Goal: Task Accomplishment & Management: Complete application form

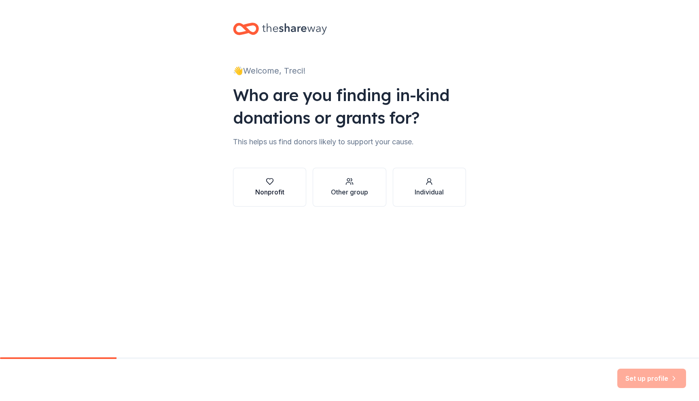
click at [276, 183] on div "button" at bounding box center [269, 182] width 29 height 8
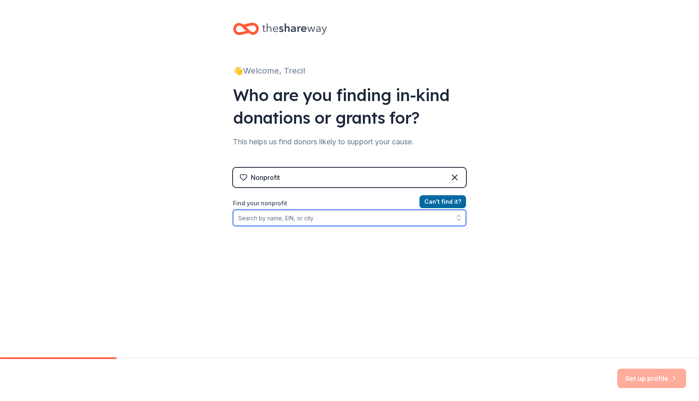
click at [276, 218] on input "Find your nonprofit" at bounding box center [349, 218] width 233 height 16
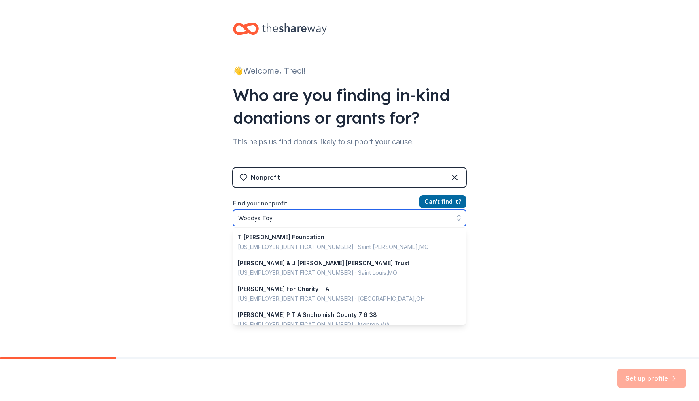
type input "Woodys Toys"
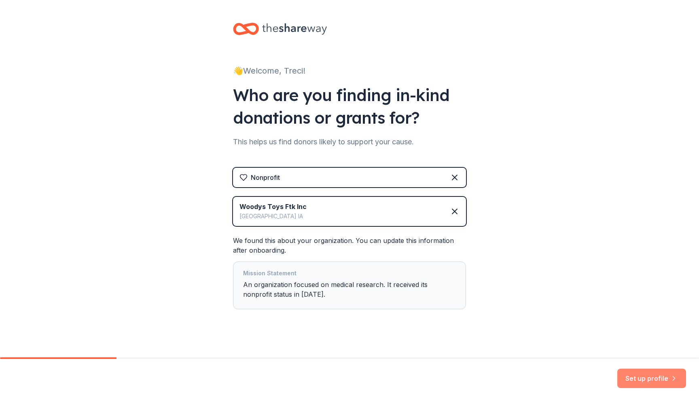
click at [645, 378] on button "Set up profile" at bounding box center [652, 378] width 69 height 19
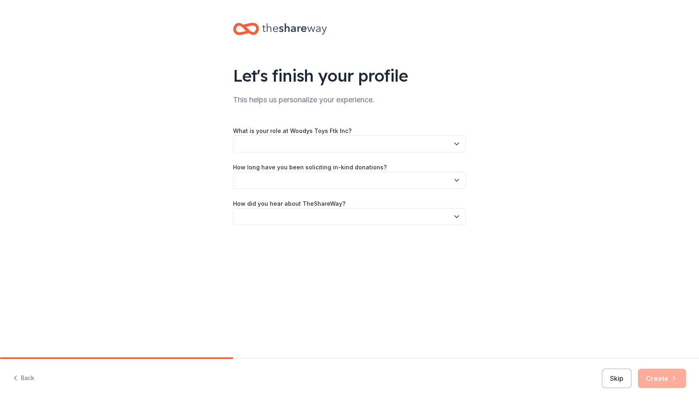
click at [459, 143] on icon "button" at bounding box center [457, 144] width 4 height 2
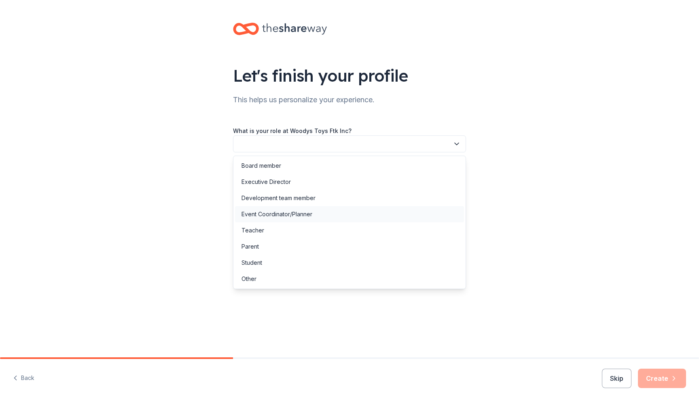
click at [303, 213] on div "Event Coordinator/Planner" at bounding box center [277, 215] width 71 height 10
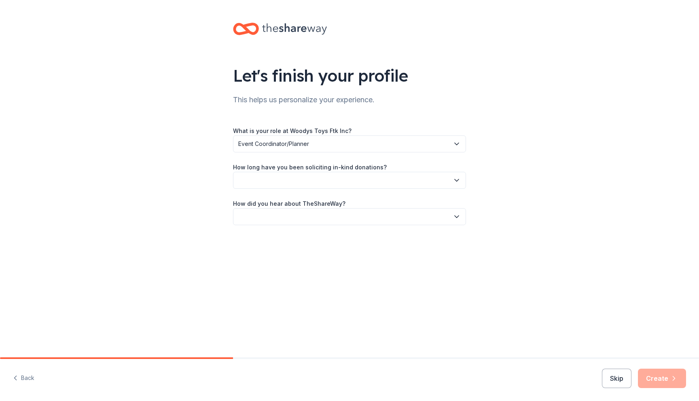
click at [460, 180] on icon "button" at bounding box center [457, 180] width 8 height 8
click at [385, 237] on div "2 to 5 years" at bounding box center [349, 235] width 229 height 16
click at [457, 215] on icon "button" at bounding box center [457, 217] width 8 height 8
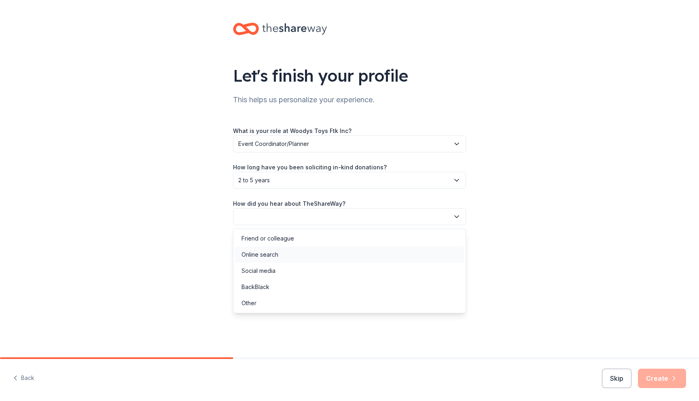
click at [387, 251] on div "Online search" at bounding box center [349, 255] width 229 height 16
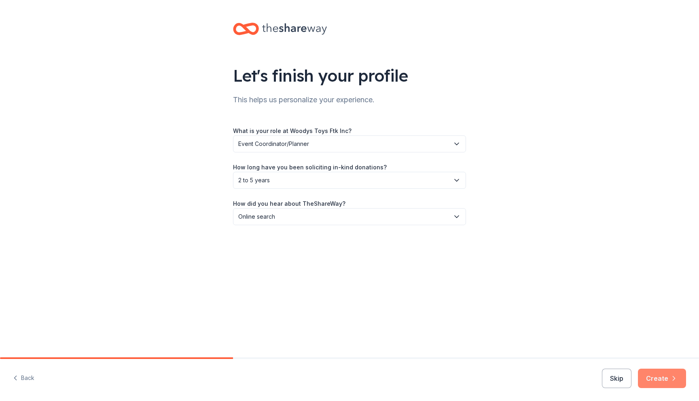
click at [654, 380] on button "Create" at bounding box center [662, 378] width 48 height 19
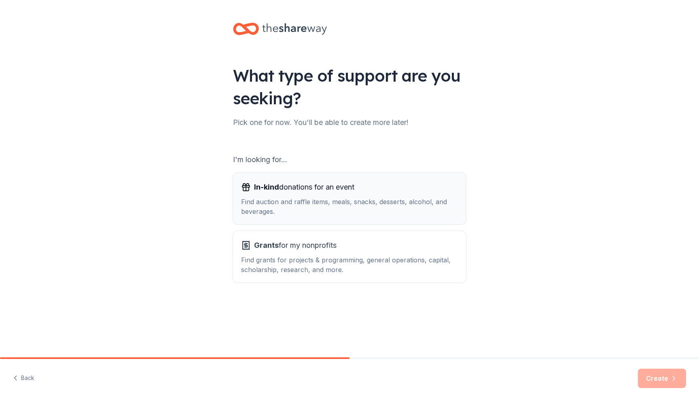
click at [412, 205] on div "Find auction and raffle items, meals, snacks, desserts, alcohol, and beverages." at bounding box center [349, 206] width 217 height 19
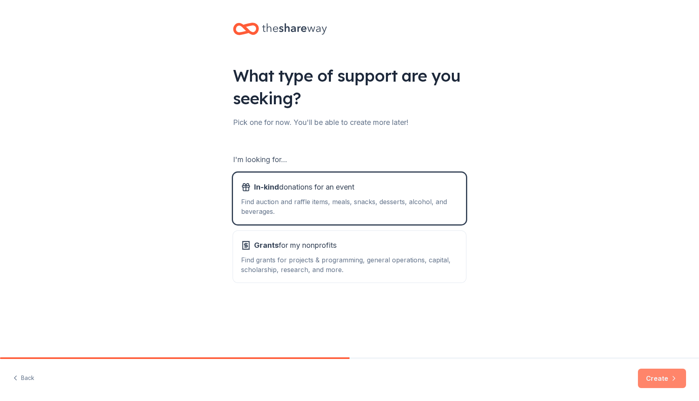
click at [659, 377] on button "Create" at bounding box center [662, 378] width 48 height 19
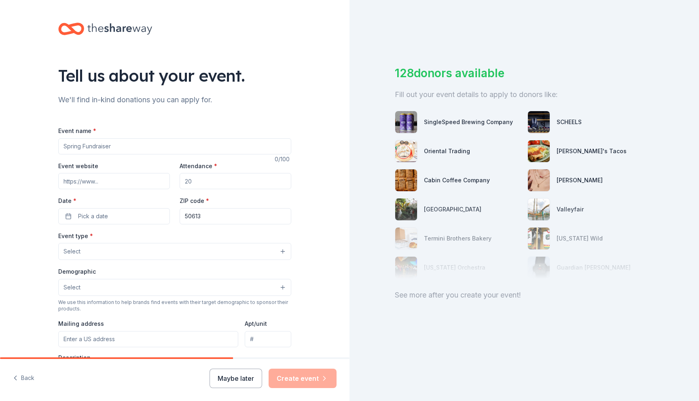
click at [79, 146] on input "Event name *" at bounding box center [174, 146] width 233 height 16
type input "Merry & Bright Toy Drive"
click at [210, 182] on input "Attendance *" at bounding box center [236, 181] width 112 height 16
type input "2"
type input "300"
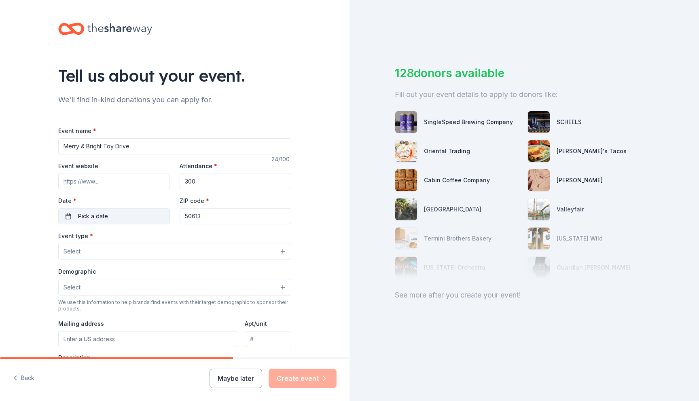
click at [138, 217] on button "Pick a date" at bounding box center [114, 216] width 112 height 16
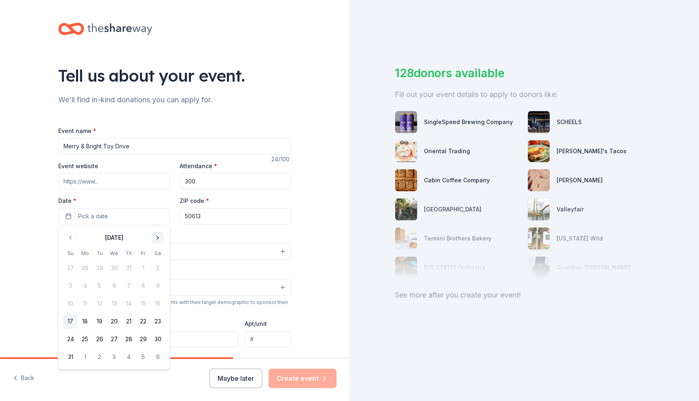
click at [157, 237] on button "Go to next month" at bounding box center [157, 237] width 11 height 11
click at [71, 238] on button "Go to previous month" at bounding box center [70, 237] width 11 height 11
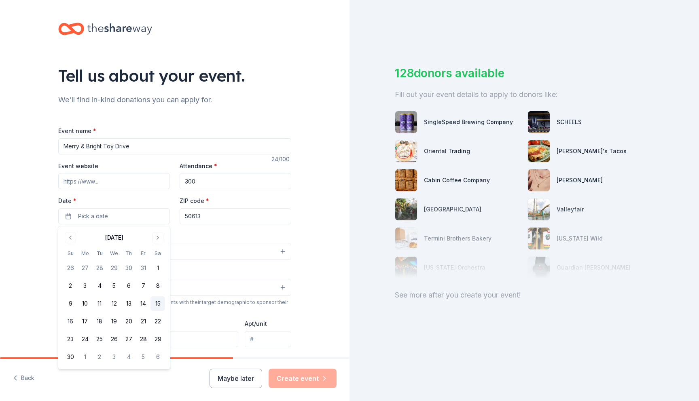
click at [160, 302] on button "15" at bounding box center [158, 304] width 15 height 15
click at [185, 234] on div "Event type * Select" at bounding box center [174, 246] width 233 height 30
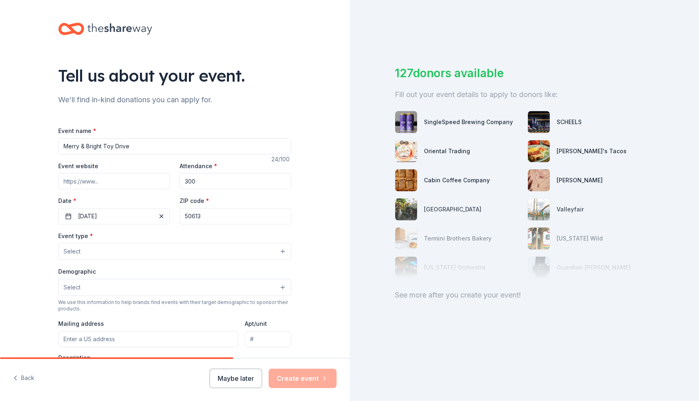
drag, startPoint x: 209, startPoint y: 217, endPoint x: 181, endPoint y: 217, distance: 27.9
click at [181, 217] on input "50613" at bounding box center [236, 216] width 112 height 16
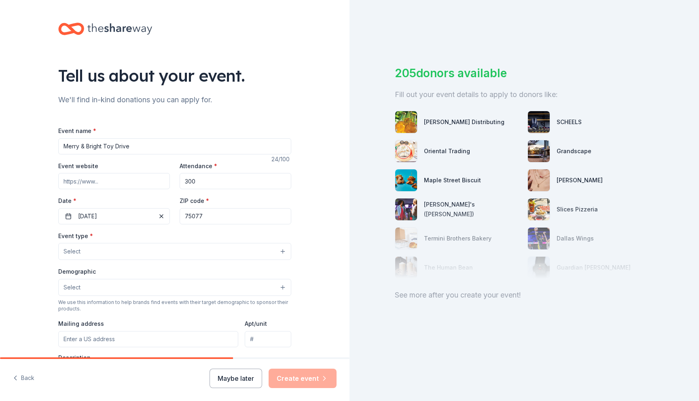
type input "75077"
click at [282, 251] on button "Select" at bounding box center [174, 251] width 233 height 17
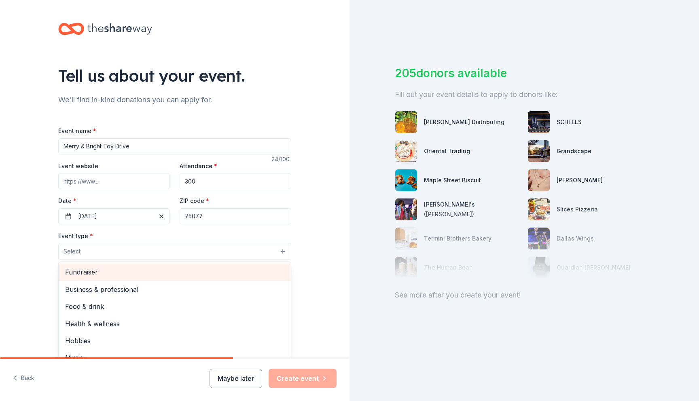
click at [136, 273] on span "Fundraiser" at bounding box center [174, 272] width 219 height 11
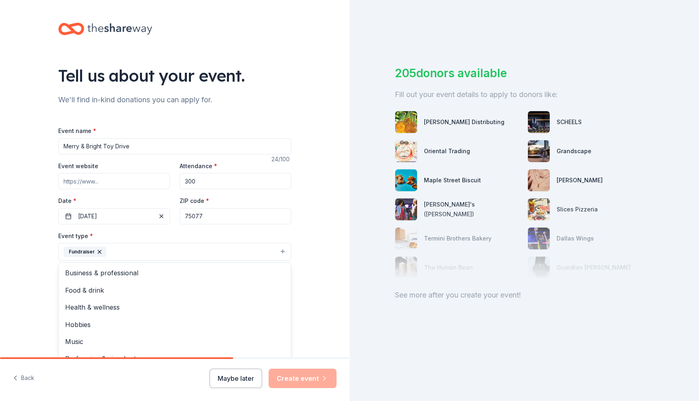
click at [314, 270] on div "Tell us about your event. We'll find in-kind donations you can apply for. Event…" at bounding box center [175, 269] width 350 height 539
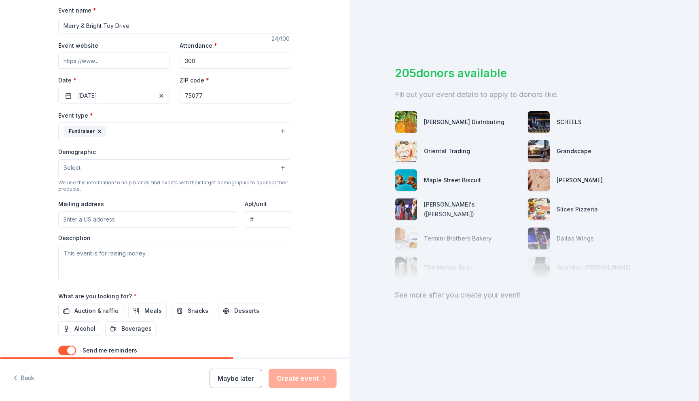
scroll to position [124, 0]
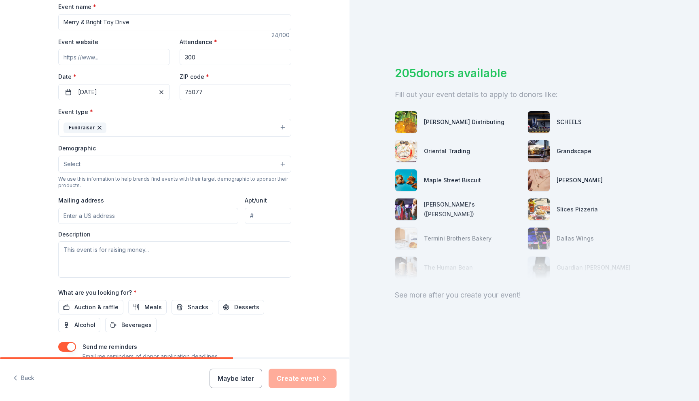
click at [285, 161] on button "Select" at bounding box center [174, 164] width 233 height 17
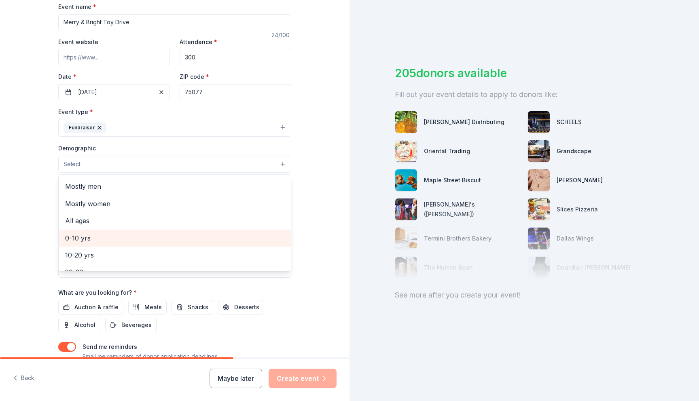
scroll to position [7, 0]
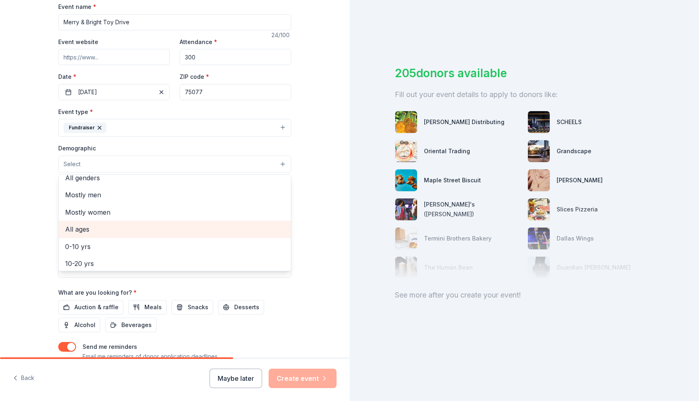
click at [132, 230] on span "All ages" at bounding box center [174, 229] width 219 height 11
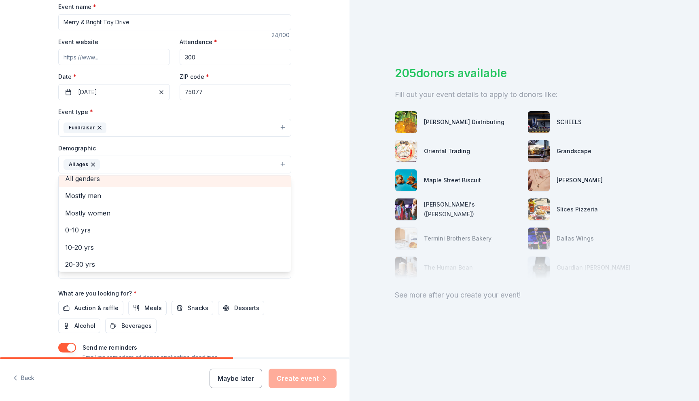
scroll to position [2, 0]
click at [122, 178] on div "All genders" at bounding box center [175, 184] width 232 height 17
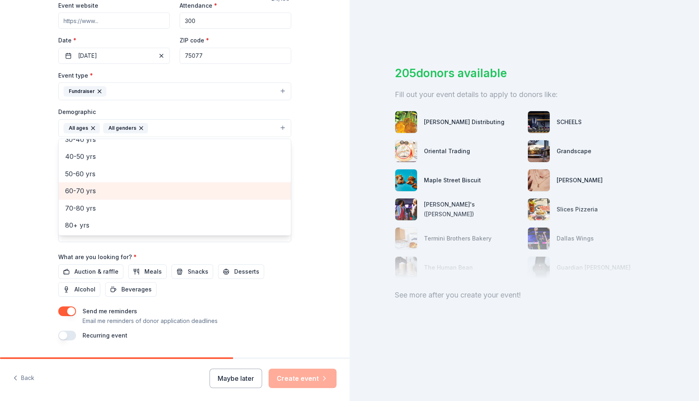
scroll to position [183, 0]
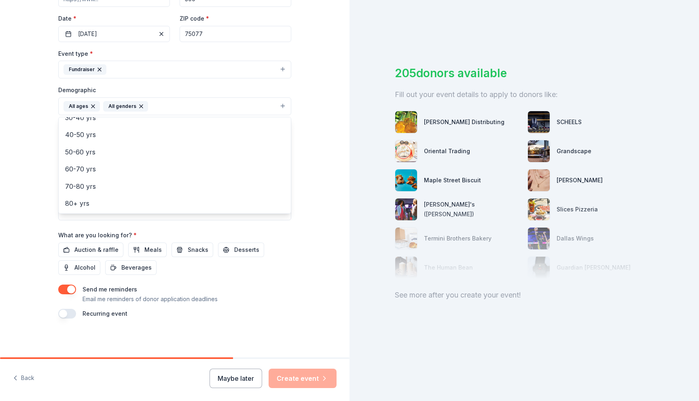
click at [303, 246] on div "Tell us about your event. We'll find in-kind donations you can apply for. Event…" at bounding box center [174, 87] width 259 height 540
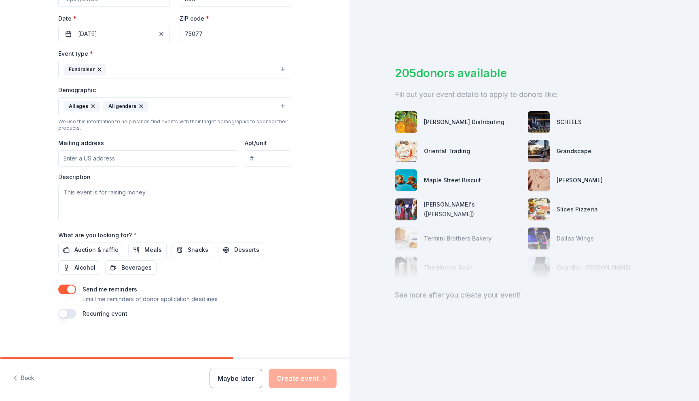
click at [138, 160] on input "Mailing address" at bounding box center [148, 159] width 180 height 16
type input "[STREET_ADDRESS]"
click at [66, 193] on textarea at bounding box center [174, 202] width 233 height 36
paste textarea "Our Mission statement is "Providing comfort and support to Children with health…"
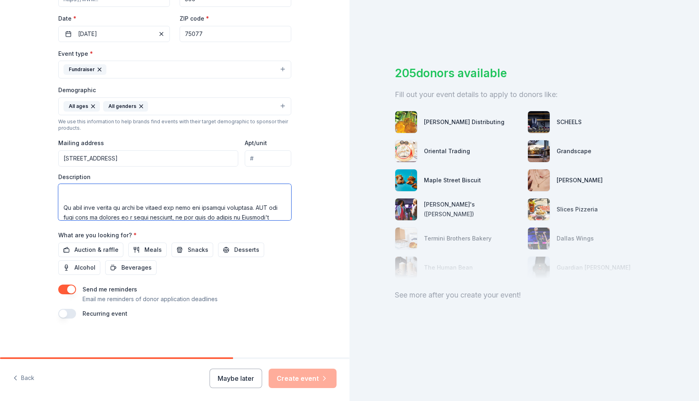
scroll to position [52, 0]
click at [64, 208] on textarea at bounding box center [174, 202] width 233 height 36
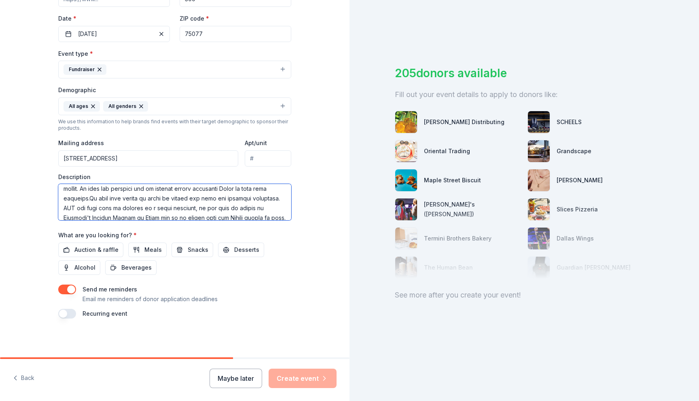
scroll to position [23, 0]
type textarea "Our Mission statement is "Providing comfort and support to Children with health…"
click at [100, 247] on span "Auction & raffle" at bounding box center [96, 250] width 44 height 10
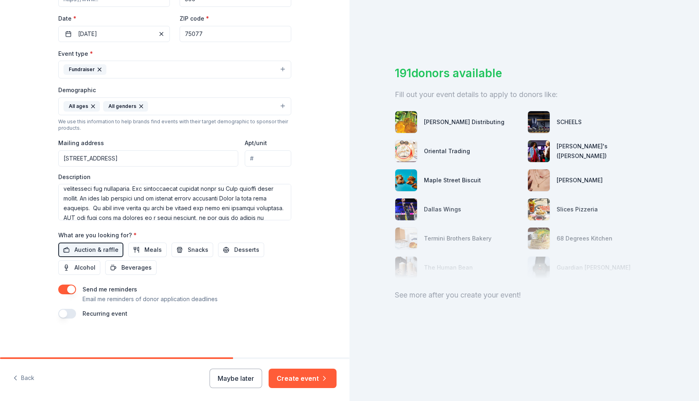
click at [62, 312] on button "button" at bounding box center [67, 314] width 18 height 10
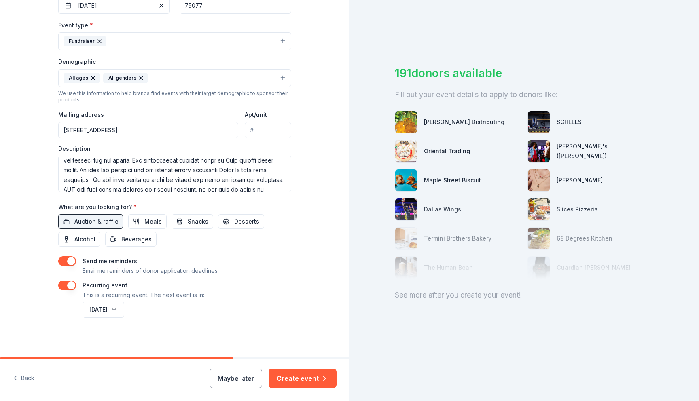
scroll to position [212, 0]
click at [308, 378] on button "Create event" at bounding box center [303, 378] width 68 height 19
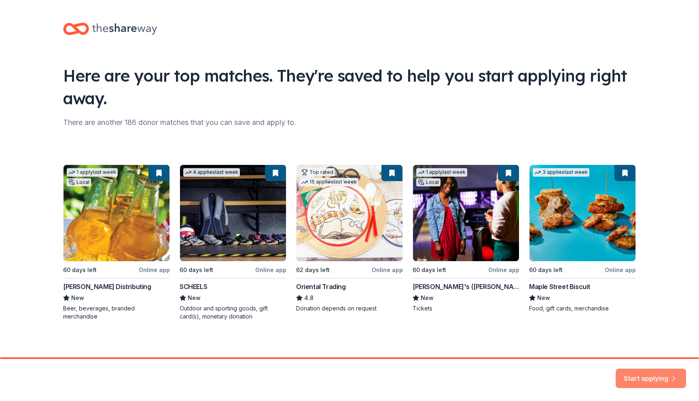
click at [643, 374] on button "Start applying" at bounding box center [651, 373] width 70 height 19
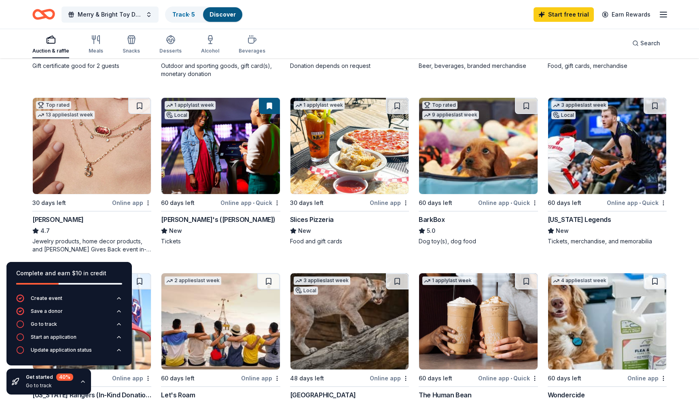
scroll to position [175, 0]
